Goal: Task Accomplishment & Management: Complete application form

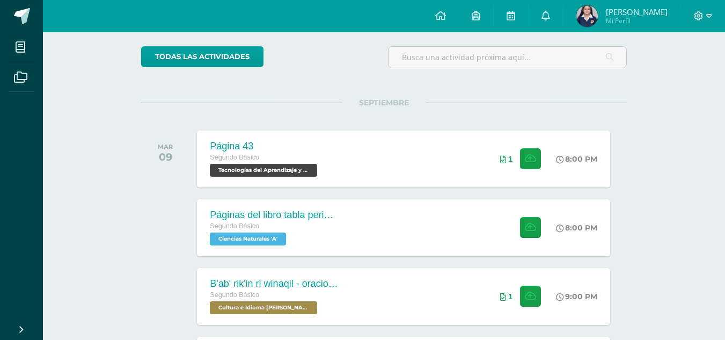
scroll to position [81, 0]
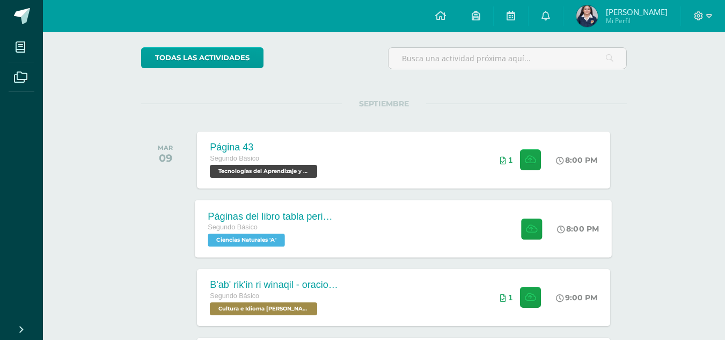
click at [417, 243] on div "Páginas del libro tabla periódica Segundo Básico Ciencias Naturales 'A' 8:00 PM…" at bounding box center [403, 228] width 417 height 57
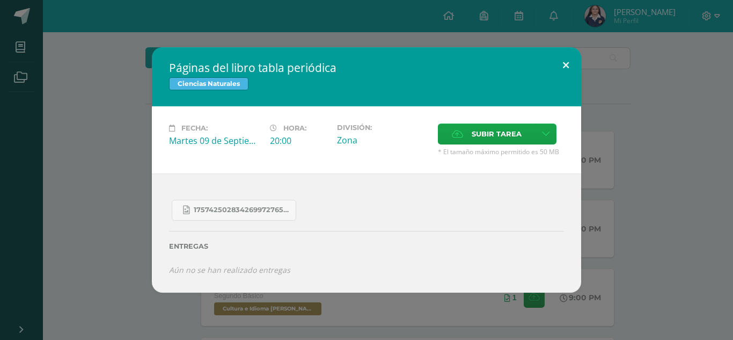
click at [566, 63] on button at bounding box center [566, 65] width 31 height 37
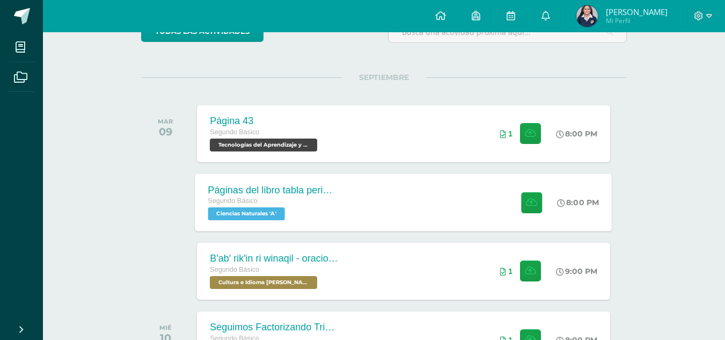
scroll to position [107, 0]
click at [316, 197] on div "Segundo Básico" at bounding box center [273, 201] width 130 height 12
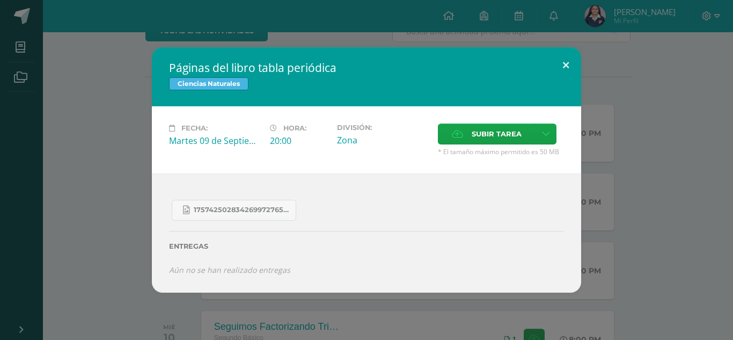
click at [560, 64] on button at bounding box center [566, 65] width 31 height 37
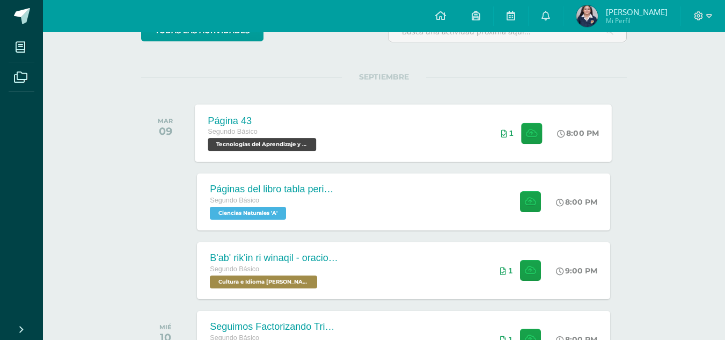
click at [303, 135] on div "Segundo Básico" at bounding box center [263, 132] width 111 height 12
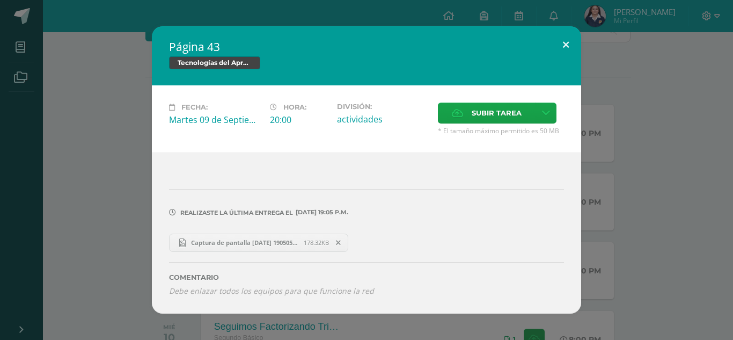
click at [568, 46] on button at bounding box center [566, 44] width 31 height 37
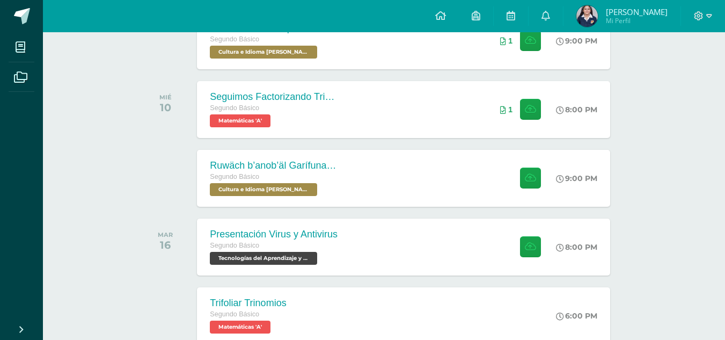
scroll to position [322, 0]
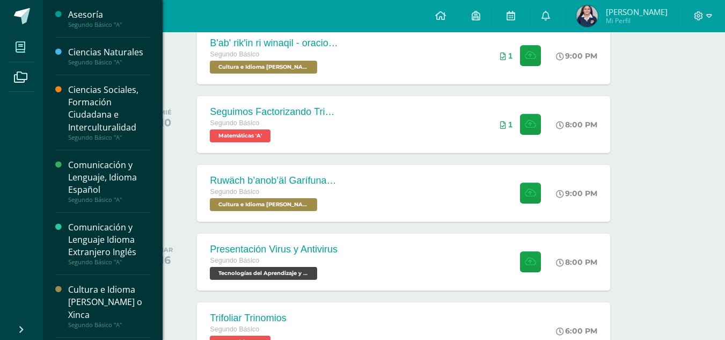
click at [24, 34] on link "Mis cursos" at bounding box center [22, 47] width 26 height 30
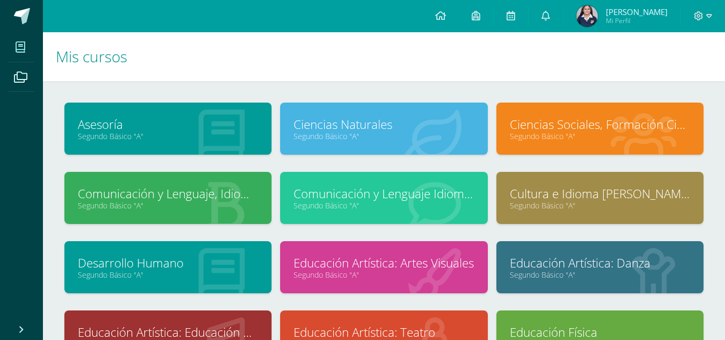
scroll to position [54, 0]
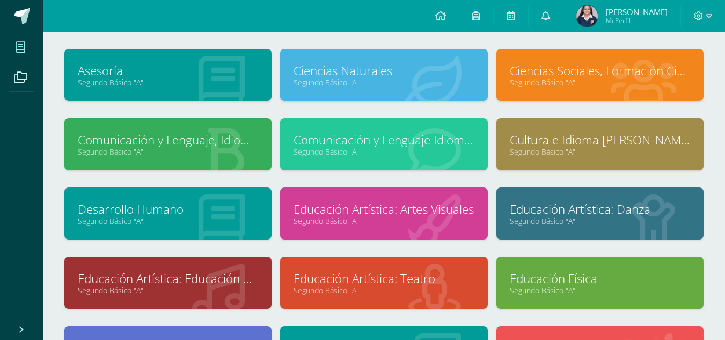
click at [577, 94] on div "Ciencias Sociales, Formación Ciudadana e Interculturalidad Segundo Básico "A"" at bounding box center [600, 75] width 207 height 52
click at [596, 72] on link "Ciencias Sociales, Formación Ciudadana e Interculturalidad" at bounding box center [600, 70] width 180 height 17
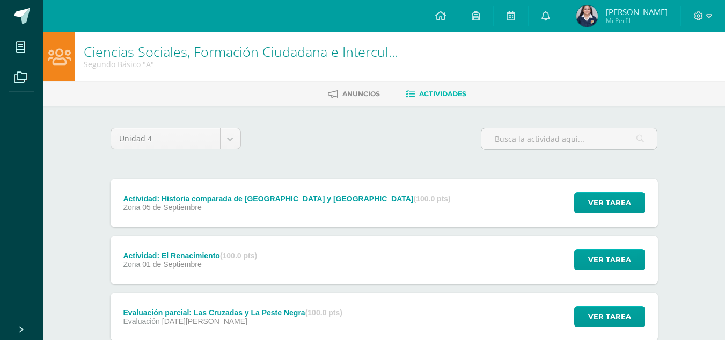
click at [238, 187] on div "Actividad: Historia comparada de América y [GEOGRAPHIC_DATA] (100.0 pts) Zona […" at bounding box center [287, 203] width 353 height 48
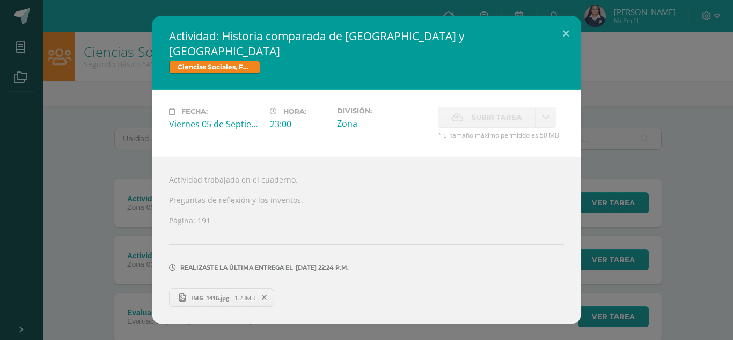
click at [200, 294] on link "IMG_1416.jpg 1.23MB" at bounding box center [221, 297] width 105 height 18
click at [565, 47] on button at bounding box center [566, 34] width 31 height 37
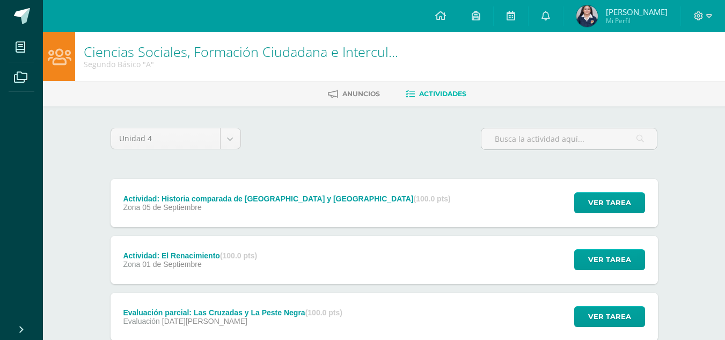
click at [395, 247] on div "Actividad: El Renacimiento (100.0 pts) Zona 01 de Septiembre Ver tarea Activida…" at bounding box center [385, 260] width 548 height 48
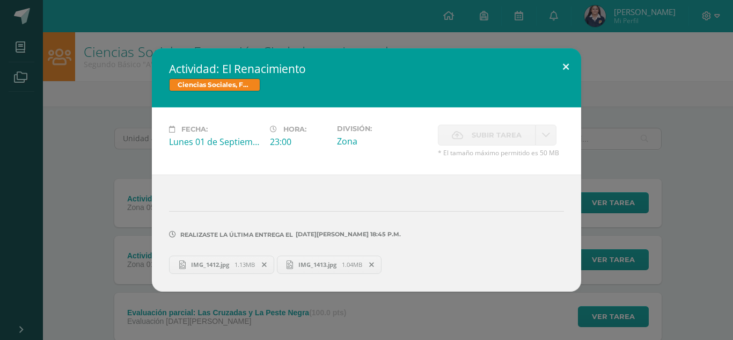
click at [580, 60] on button at bounding box center [566, 66] width 31 height 37
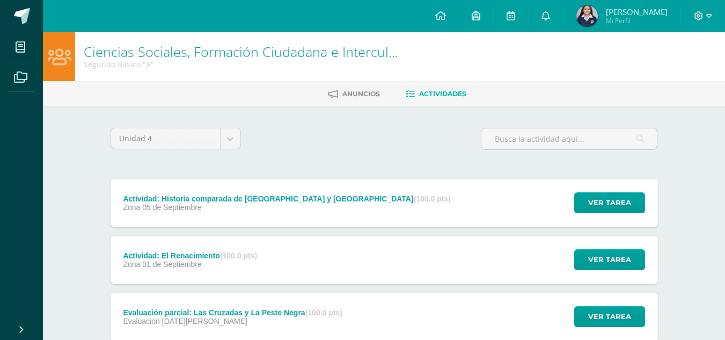
click at [417, 318] on div "Evaluación parcial: Las Cruzadas y La Peste Negra (100.0 pts) Evaluación 27 de …" at bounding box center [385, 317] width 548 height 48
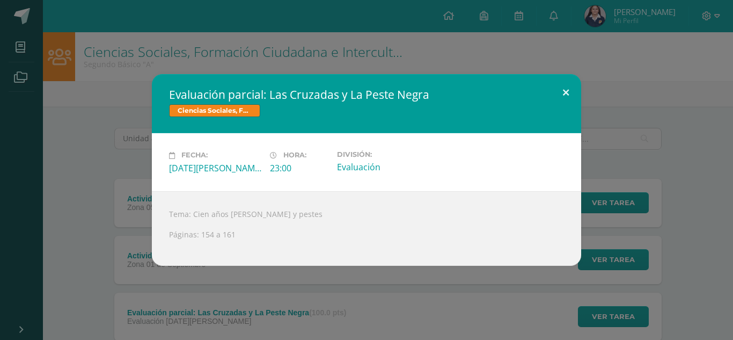
click at [564, 98] on button at bounding box center [566, 92] width 31 height 37
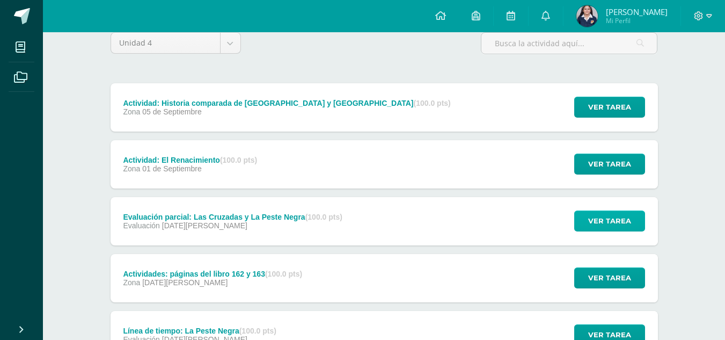
scroll to position [107, 0]
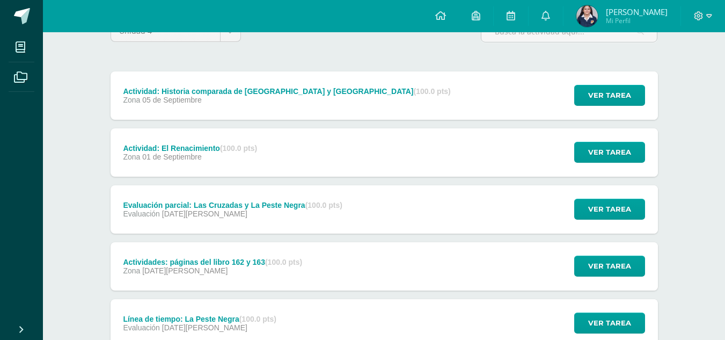
click at [507, 262] on div "Actividades: páginas del libro 162 y 163 (100.0 pts) Zona 27 de Agosto Ver tare…" at bounding box center [385, 266] width 548 height 48
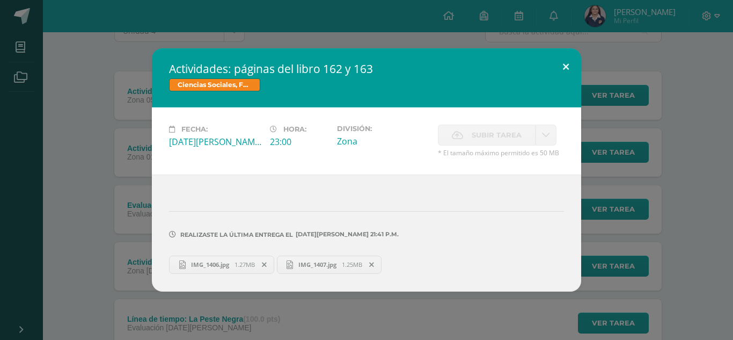
click at [572, 76] on button at bounding box center [566, 66] width 31 height 37
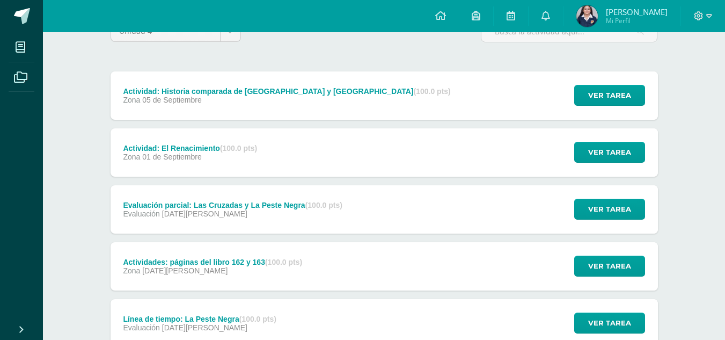
click at [450, 332] on div "Línea de tiempo: La Peste Negra (100.0 pts) Evaluación 25 de Agosto Ver tarea L…" at bounding box center [385, 323] width 548 height 48
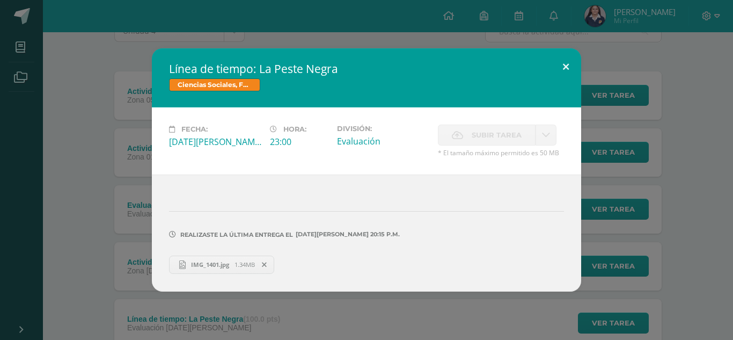
click at [557, 71] on button at bounding box center [566, 66] width 31 height 37
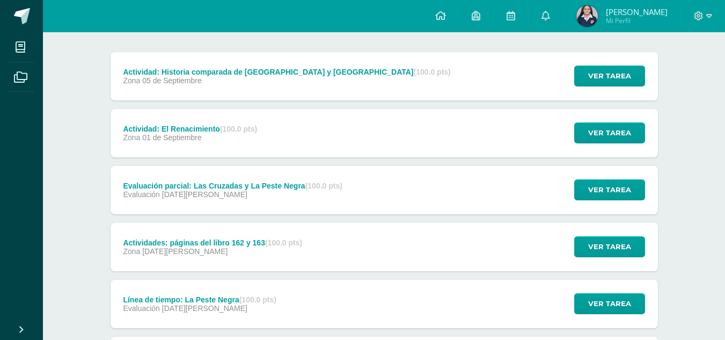
scroll to position [161, 0]
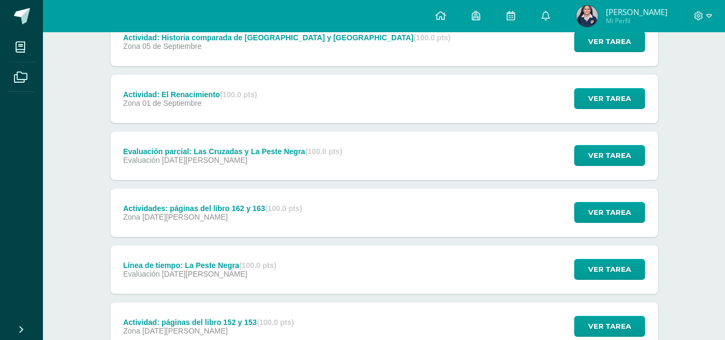
click at [260, 312] on div "Actividad: páginas del libro 152 y 153 (100.0 pts) Zona 25 de Agosto" at bounding box center [209, 326] width 196 height 48
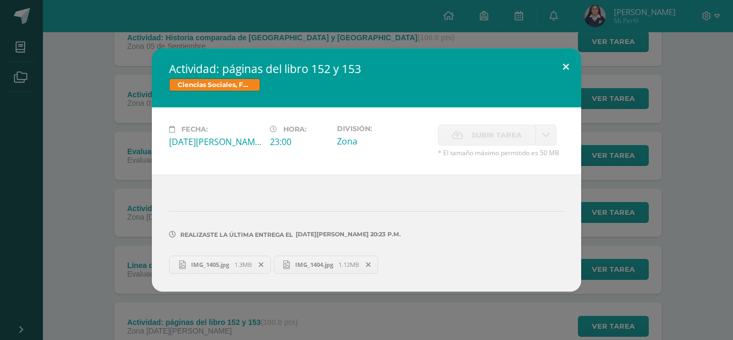
click at [567, 74] on button at bounding box center [566, 66] width 31 height 37
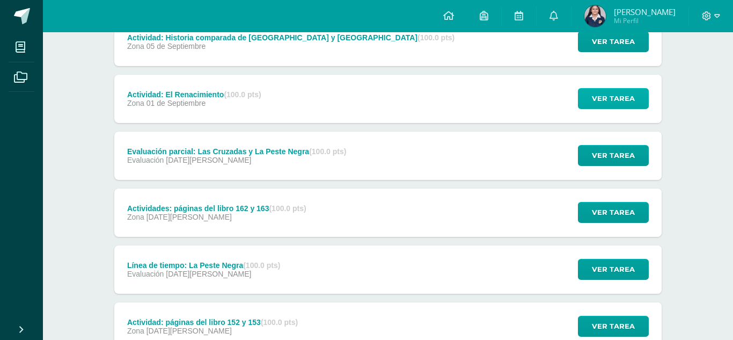
drag, startPoint x: 571, startPoint y: 76, endPoint x: 575, endPoint y: 94, distance: 18.7
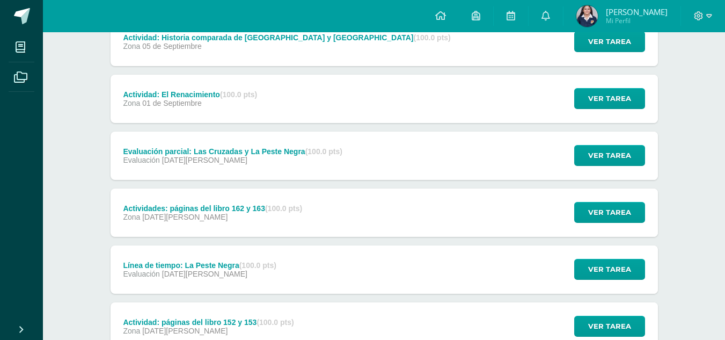
drag, startPoint x: 575, startPoint y: 94, endPoint x: 670, endPoint y: 139, distance: 104.9
click at [670, 139] on div "Unidad 4 Unidad 1 Unidad 2 Unidad 3 Unidad 4 Actividad: Historia comparada de A…" at bounding box center [384, 212] width 590 height 534
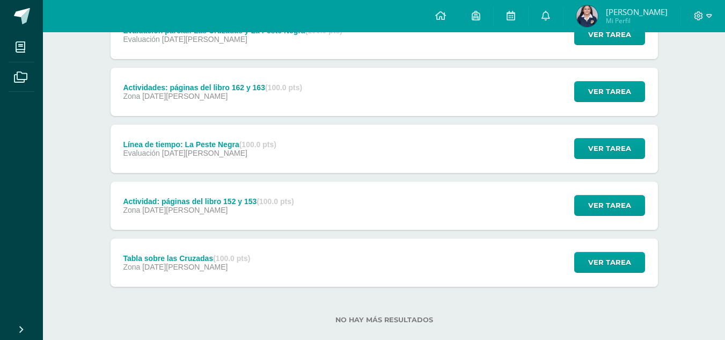
scroll to position [300, 0]
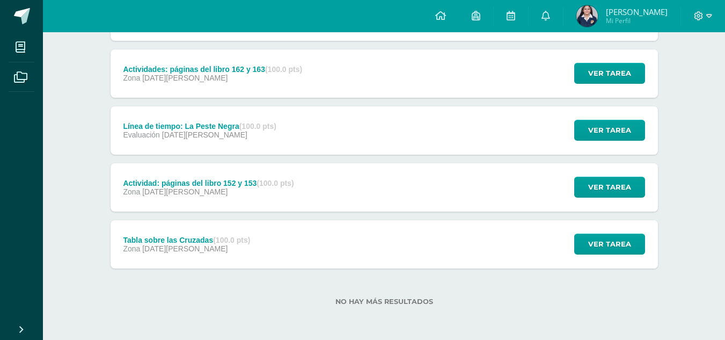
click at [374, 261] on div "Tabla sobre las Cruzadas (100.0 pts) Zona 22 de Agosto Ver tarea Tabla sobre la…" at bounding box center [385, 244] width 548 height 48
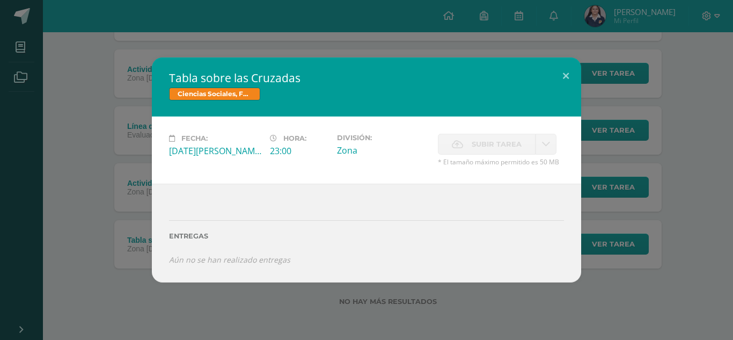
click at [377, 250] on div "Entregas" at bounding box center [366, 232] width 395 height 44
click at [566, 73] on button at bounding box center [566, 75] width 31 height 37
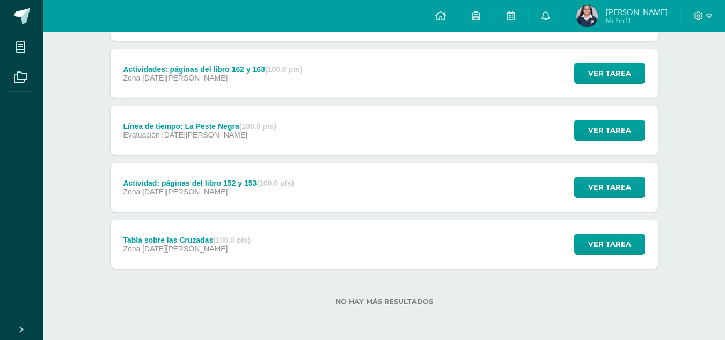
click at [273, 237] on div "Tabla sobre las Cruzadas (100.0 pts) Zona 22 de Agosto Ver tarea Tabla sobre la…" at bounding box center [385, 244] width 548 height 48
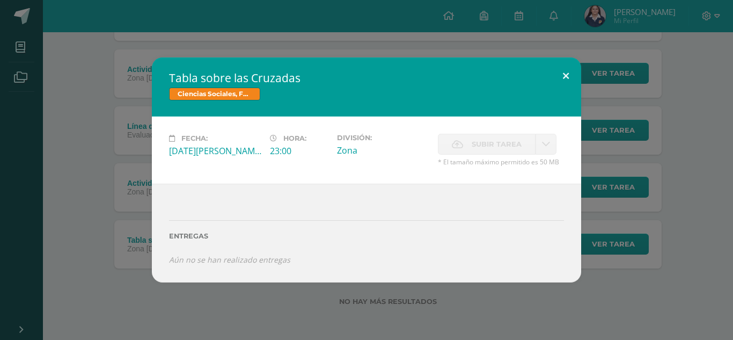
click at [555, 71] on button at bounding box center [566, 75] width 31 height 37
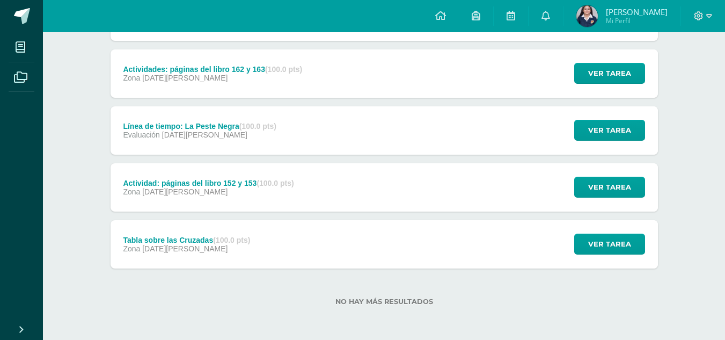
click at [314, 186] on div "Actividad: páginas del libro 152 y 153 (100.0 pts) Zona 25 de Agosto Ver tarea …" at bounding box center [385, 187] width 548 height 48
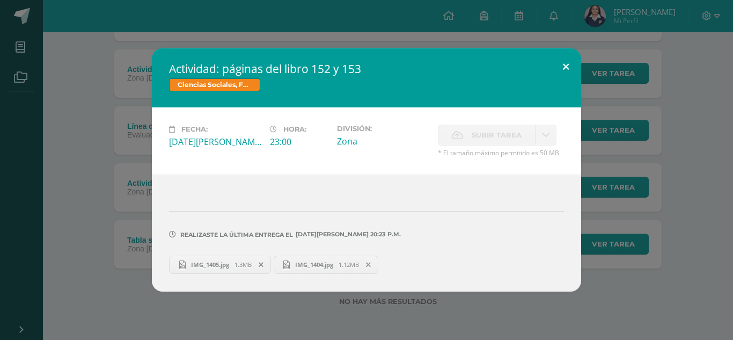
click at [570, 81] on div "Actividad: páginas del libro 152 y 153 Ciencias Sociales, Formación Ciudadana e…" at bounding box center [366, 169] width 429 height 243
click at [566, 72] on button at bounding box center [566, 66] width 31 height 37
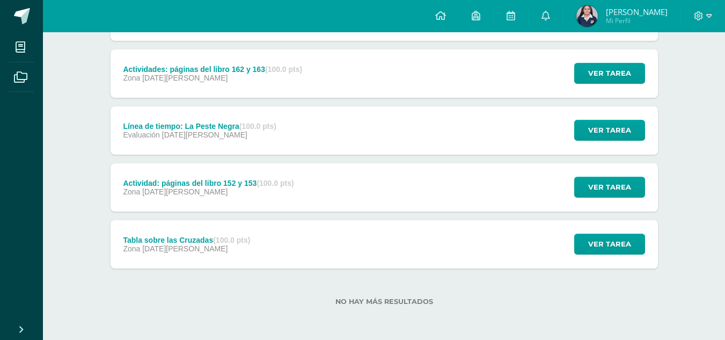
click at [379, 107] on div "Línea de tiempo: La Peste Negra (100.0 pts) Evaluación 25 de Agosto Ver tarea L…" at bounding box center [385, 130] width 548 height 48
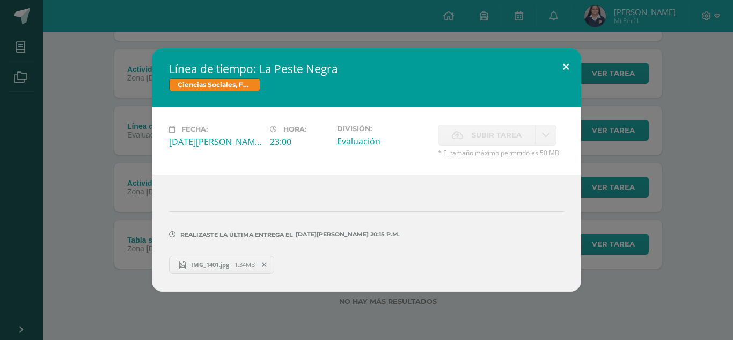
click at [570, 66] on button at bounding box center [566, 66] width 31 height 37
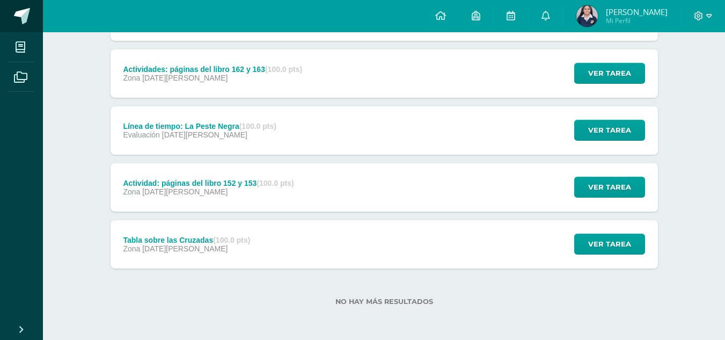
click at [6, 18] on link at bounding box center [21, 16] width 43 height 32
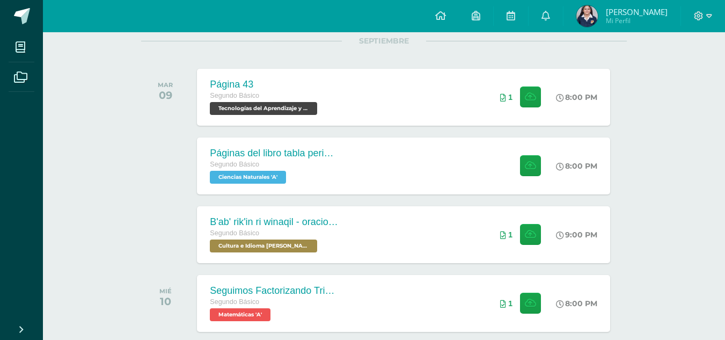
scroll to position [215, 0]
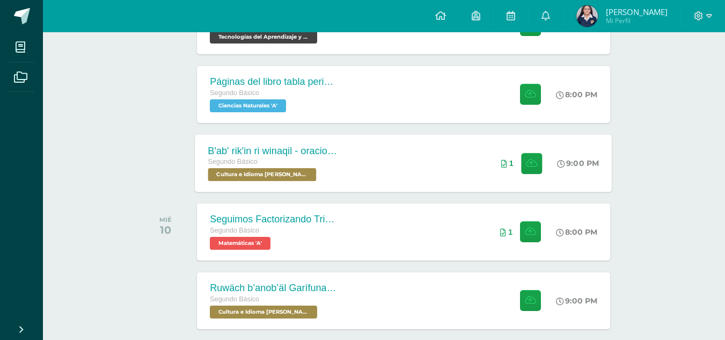
click at [400, 175] on div "B'ab' rik'in ri winaqil - oraciones con las personas Segundo Básico Cultura e I…" at bounding box center [403, 162] width 417 height 57
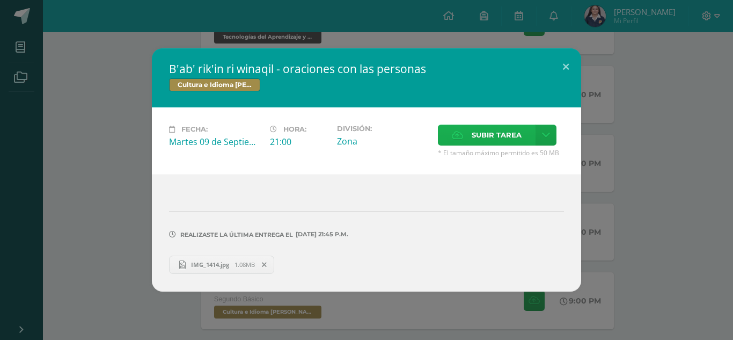
click at [481, 142] on span "Subir tarea" at bounding box center [497, 135] width 50 height 20
click at [0, 0] on input "Subir tarea" at bounding box center [0, 0] width 0 height 0
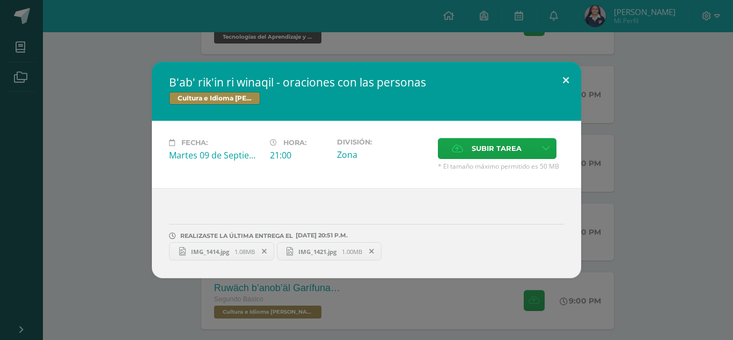
click at [563, 84] on button at bounding box center [566, 80] width 31 height 37
